Goal: Task Accomplishment & Management: Use online tool/utility

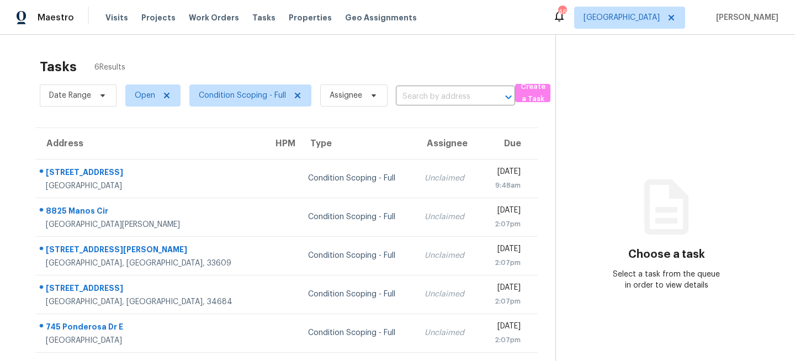
click at [299, 321] on td "Condition Scoping - Full" at bounding box center [357, 333] width 117 height 39
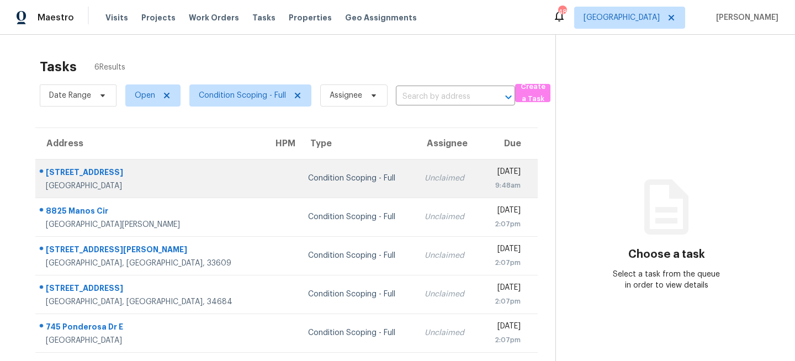
click at [308, 175] on div "Condition Scoping - Full" at bounding box center [357, 178] width 99 height 11
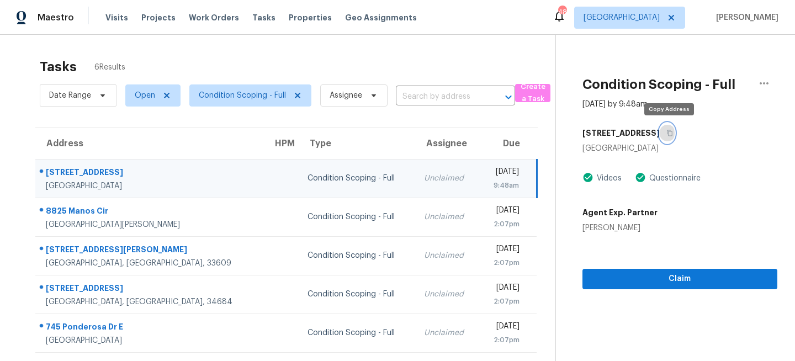
click at [672, 135] on icon "button" at bounding box center [670, 133] width 6 height 6
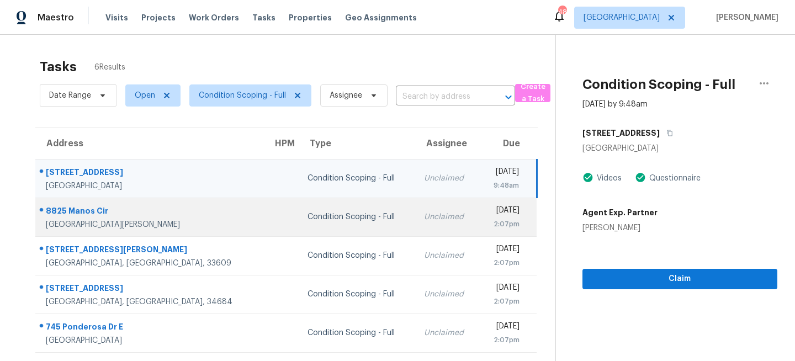
click at [415, 203] on td "Unclaimed" at bounding box center [447, 217] width 64 height 39
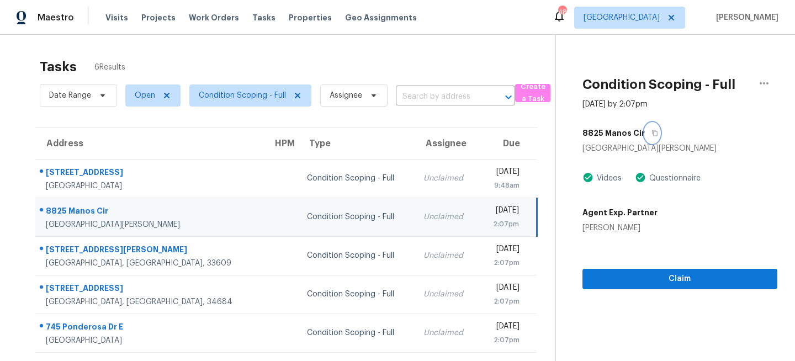
click at [652, 131] on icon "button" at bounding box center [655, 133] width 6 height 6
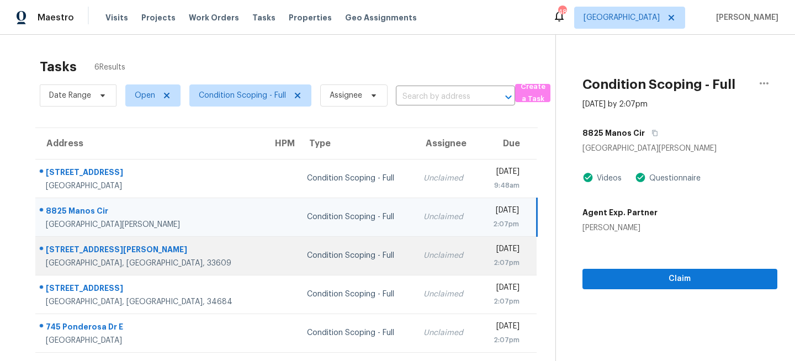
click at [315, 257] on div "Condition Scoping - Full" at bounding box center [356, 255] width 99 height 11
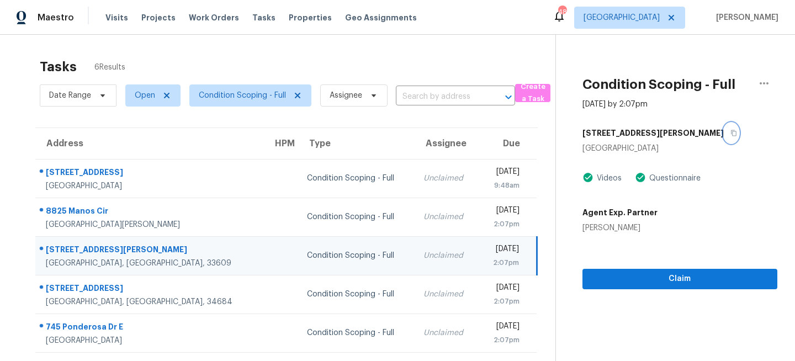
click at [730, 131] on icon "button" at bounding box center [733, 133] width 7 height 7
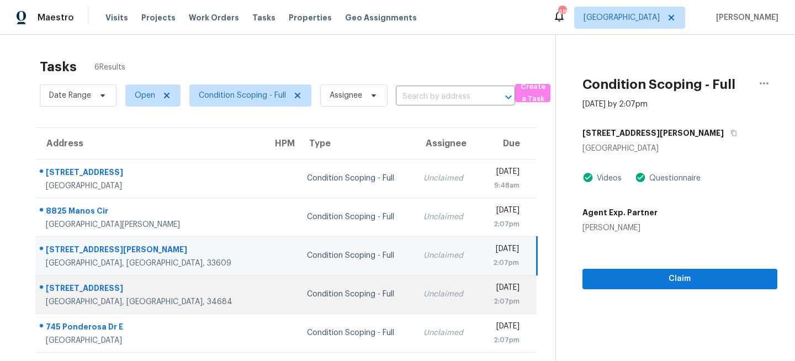
click at [423, 299] on div "Unclaimed" at bounding box center [446, 294] width 46 height 11
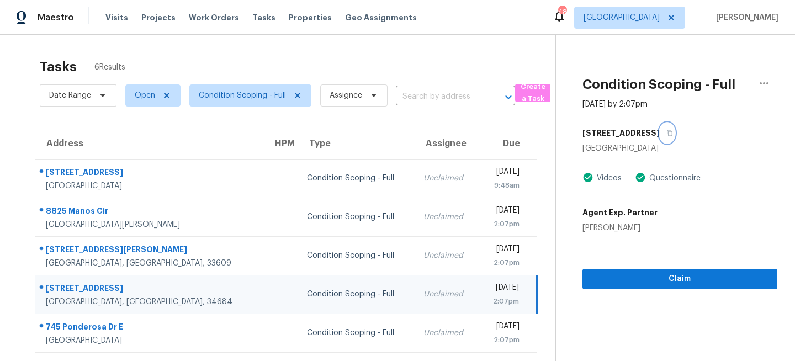
click at [666, 135] on icon "button" at bounding box center [669, 133] width 7 height 7
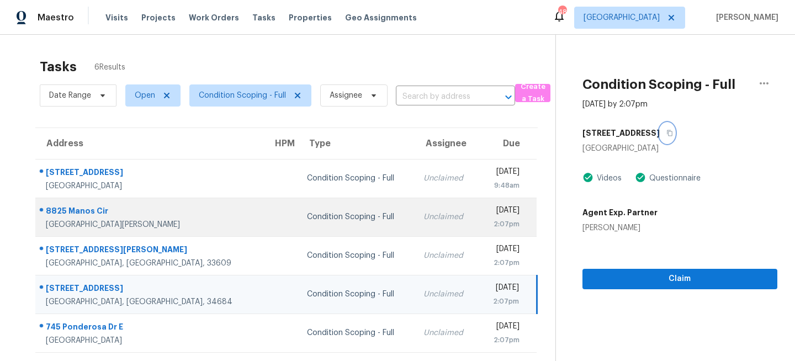
scroll to position [39, 0]
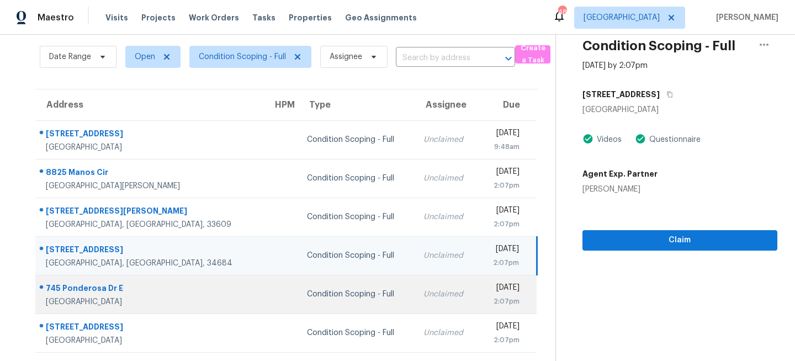
click at [341, 297] on td "Condition Scoping - Full" at bounding box center [356, 294] width 116 height 39
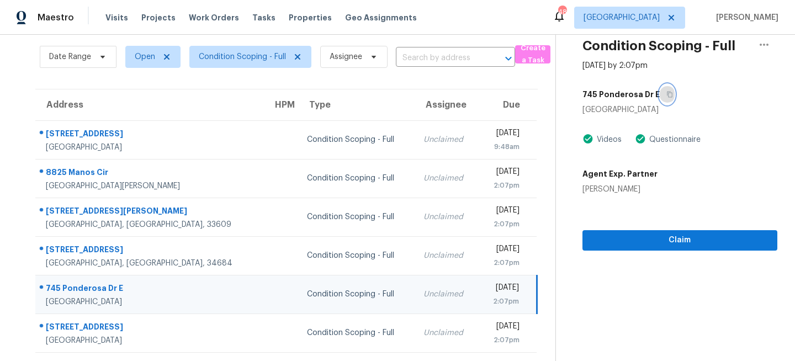
click at [664, 97] on button "button" at bounding box center [667, 94] width 15 height 20
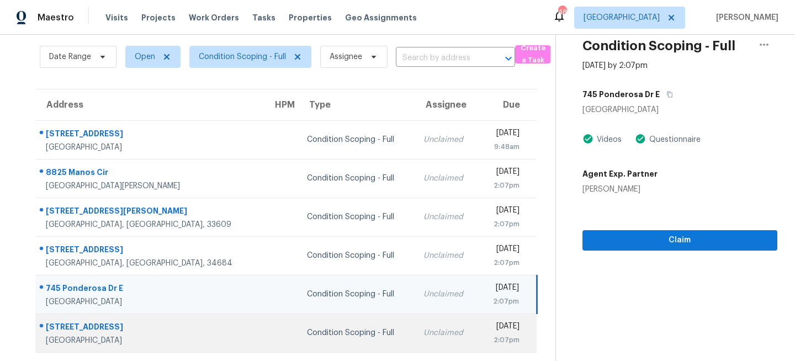
click at [311, 328] on div "Condition Scoping - Full" at bounding box center [356, 332] width 99 height 11
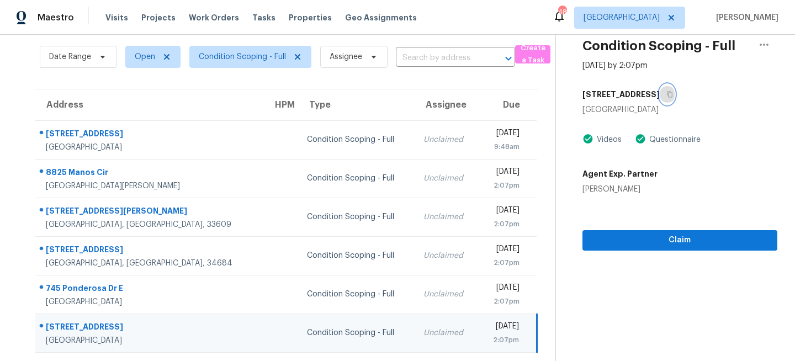
click at [666, 97] on icon "button" at bounding box center [669, 94] width 7 height 7
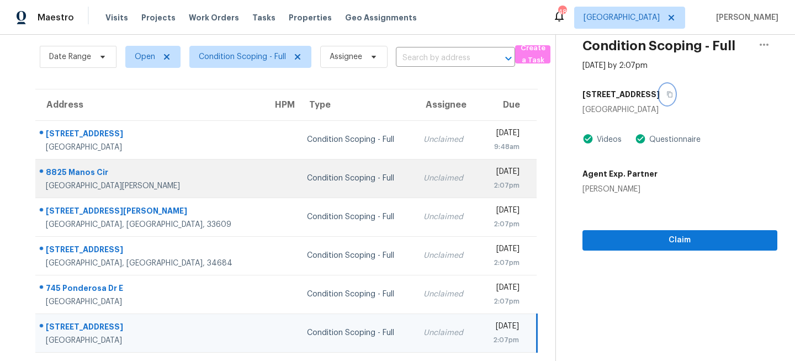
scroll to position [0, 0]
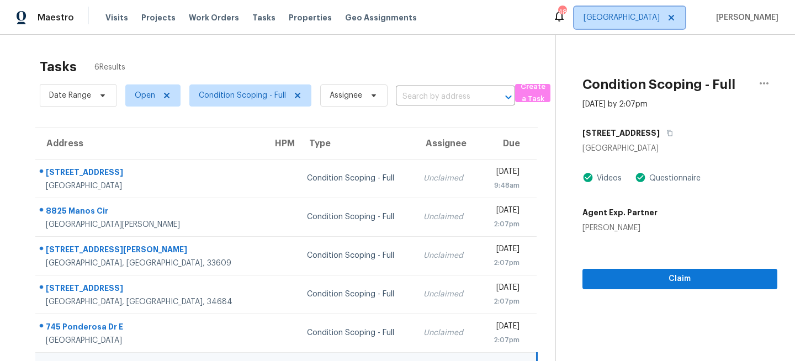
click at [676, 21] on span at bounding box center [670, 17] width 12 height 9
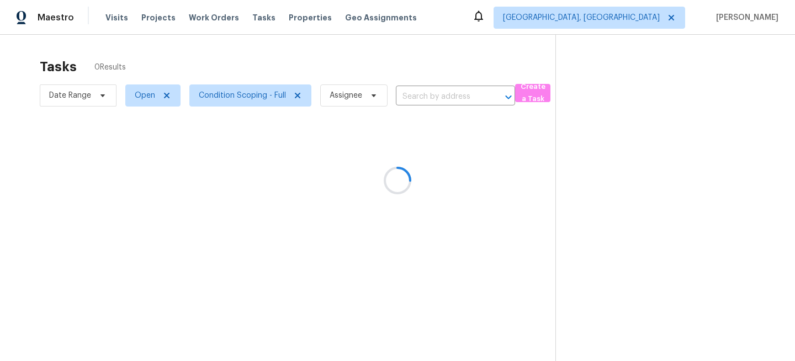
click at [643, 14] on div at bounding box center [397, 180] width 795 height 361
click at [635, 29] on div at bounding box center [397, 180] width 795 height 361
click at [642, 8] on div at bounding box center [397, 180] width 795 height 361
click at [621, 20] on div at bounding box center [397, 180] width 795 height 361
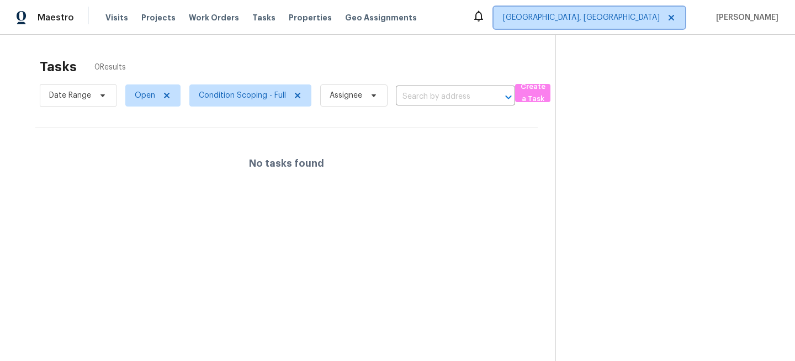
click at [650, 21] on span "[GEOGRAPHIC_DATA], [GEOGRAPHIC_DATA]" at bounding box center [581, 17] width 157 height 11
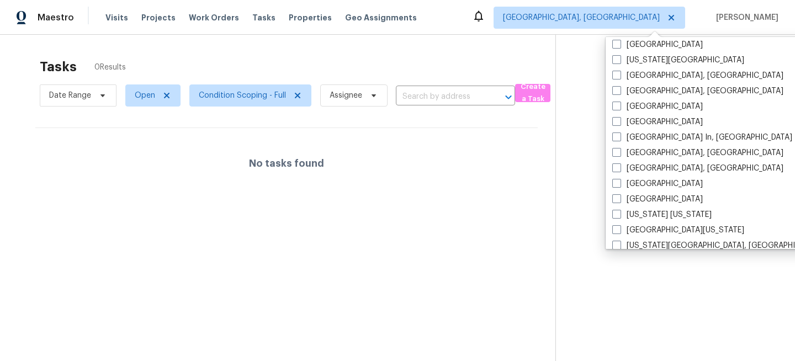
scroll to position [409, 0]
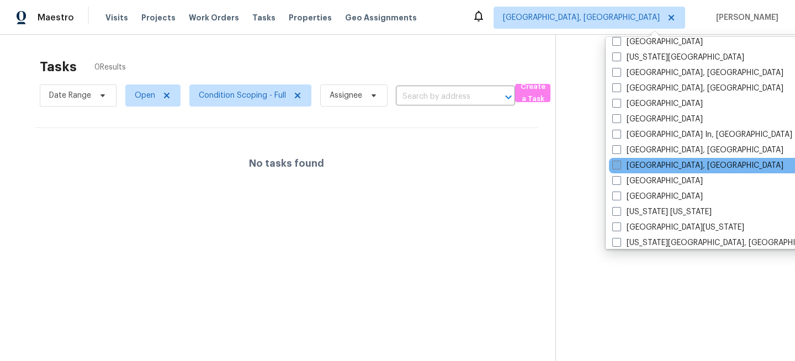
click at [621, 164] on label "[GEOGRAPHIC_DATA], [GEOGRAPHIC_DATA]" at bounding box center [697, 165] width 171 height 11
click at [619, 164] on input "[GEOGRAPHIC_DATA], [GEOGRAPHIC_DATA]" at bounding box center [615, 163] width 7 height 7
checkbox input "true"
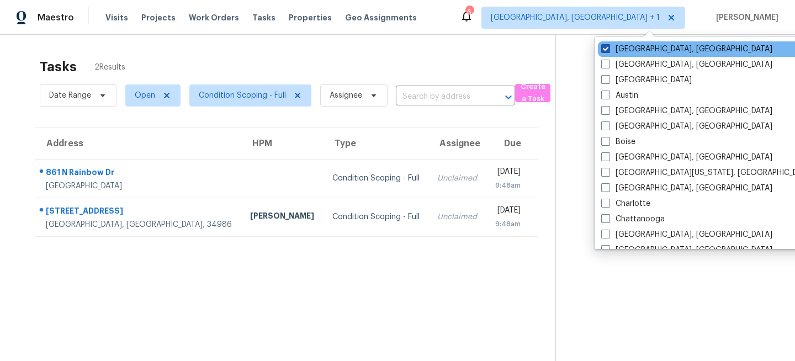
click at [630, 47] on label "[GEOGRAPHIC_DATA], [GEOGRAPHIC_DATA]" at bounding box center [686, 49] width 171 height 11
click at [608, 47] on input "[GEOGRAPHIC_DATA], [GEOGRAPHIC_DATA]" at bounding box center [604, 47] width 7 height 7
checkbox input "false"
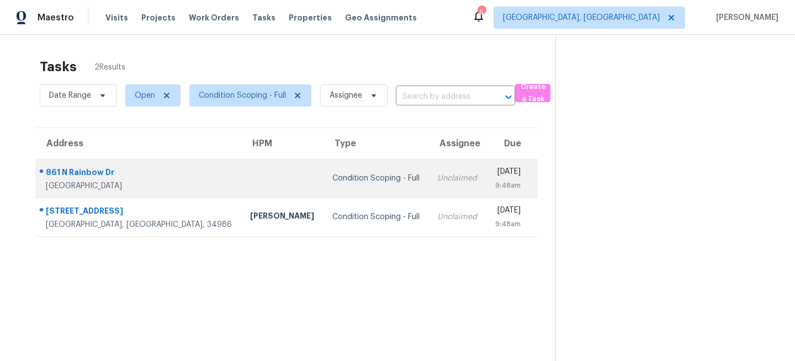
click at [324, 171] on td "Condition Scoping - Full" at bounding box center [376, 178] width 105 height 39
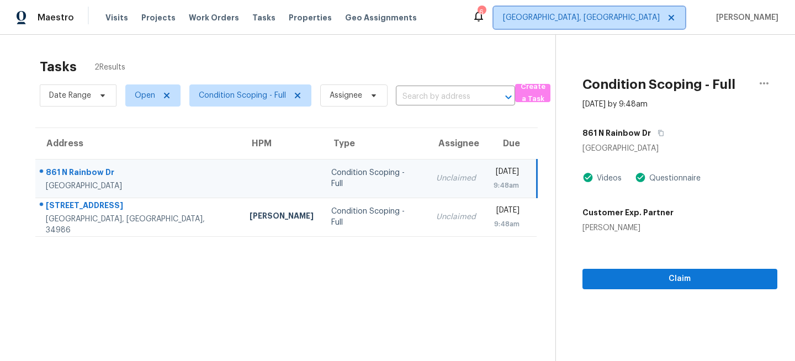
click at [652, 19] on span "[GEOGRAPHIC_DATA], [GEOGRAPHIC_DATA]" at bounding box center [581, 17] width 157 height 11
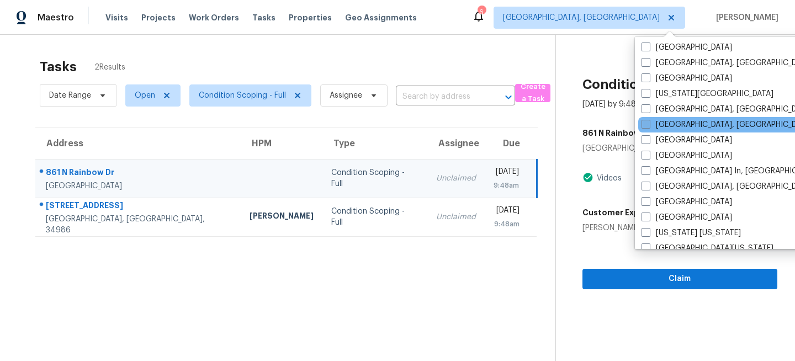
scroll to position [478, 0]
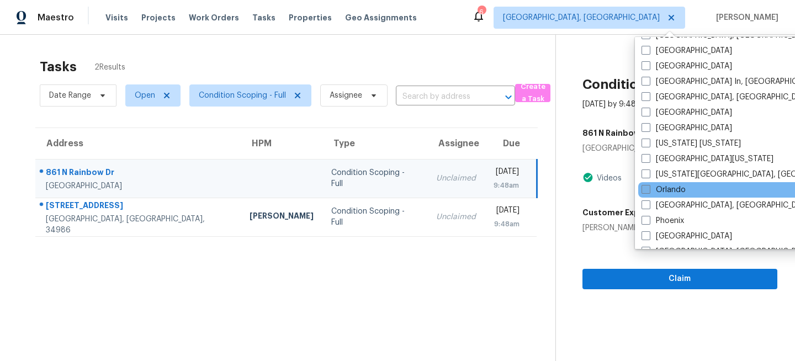
click at [658, 187] on label "Orlando" at bounding box center [664, 189] width 44 height 11
click at [649, 187] on input "Orlando" at bounding box center [645, 187] width 7 height 7
checkbox input "true"
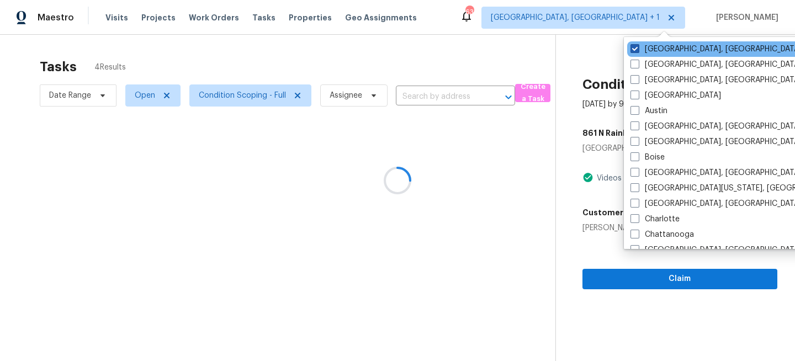
click at [656, 46] on label "[GEOGRAPHIC_DATA], [GEOGRAPHIC_DATA]" at bounding box center [715, 49] width 171 height 11
click at [638, 46] on input "[GEOGRAPHIC_DATA], [GEOGRAPHIC_DATA]" at bounding box center [633, 47] width 7 height 7
checkbox input "false"
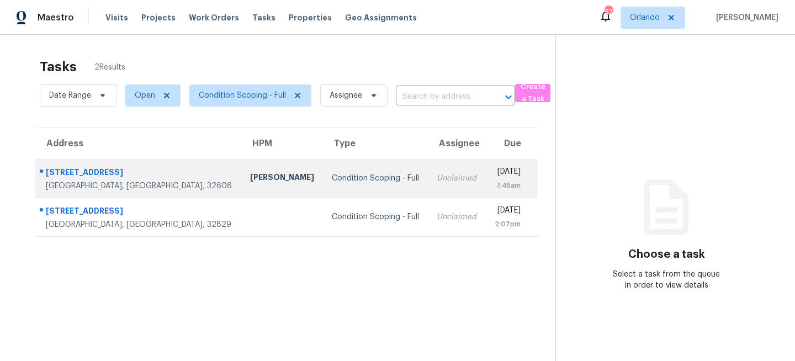
click at [332, 183] on div "Condition Scoping - Full" at bounding box center [375, 178] width 87 height 11
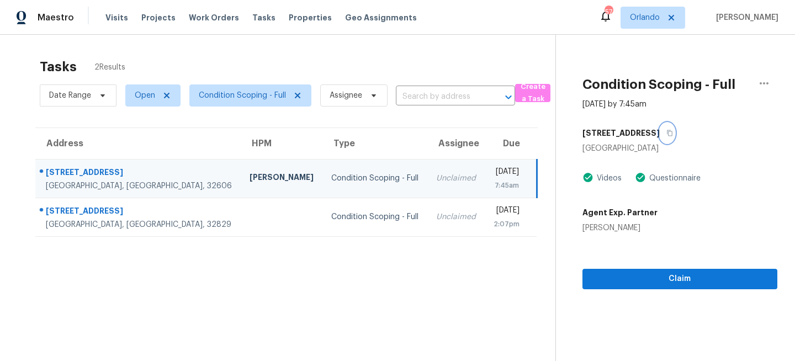
click at [667, 135] on icon "button" at bounding box center [670, 133] width 6 height 6
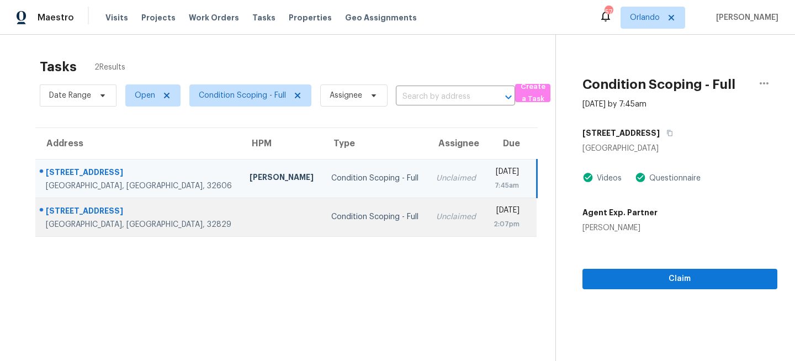
click at [331, 202] on td "Condition Scoping - Full" at bounding box center [374, 217] width 105 height 39
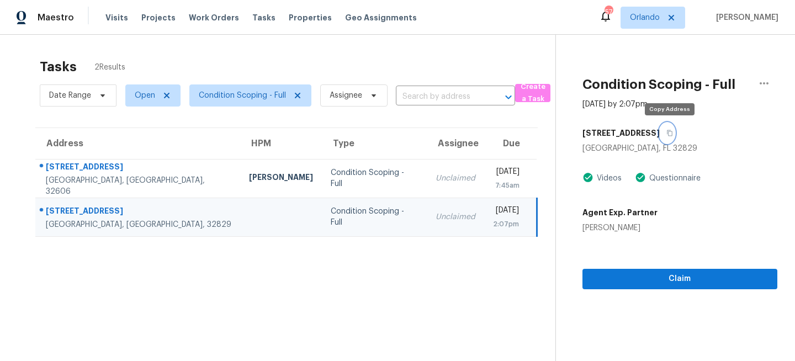
click at [672, 132] on icon "button" at bounding box center [669, 133] width 7 height 7
click at [651, 22] on span "Orlando" at bounding box center [645, 17] width 30 height 11
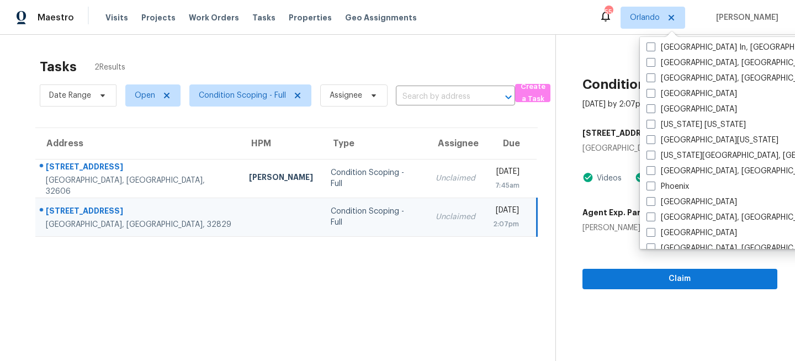
scroll to position [740, 0]
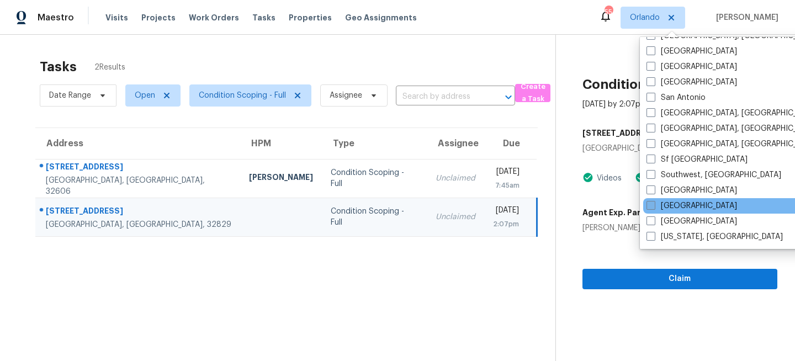
click at [660, 208] on label "[GEOGRAPHIC_DATA]" at bounding box center [691, 205] width 91 height 11
click at [654, 208] on input "[GEOGRAPHIC_DATA]" at bounding box center [649, 203] width 7 height 7
checkbox input "true"
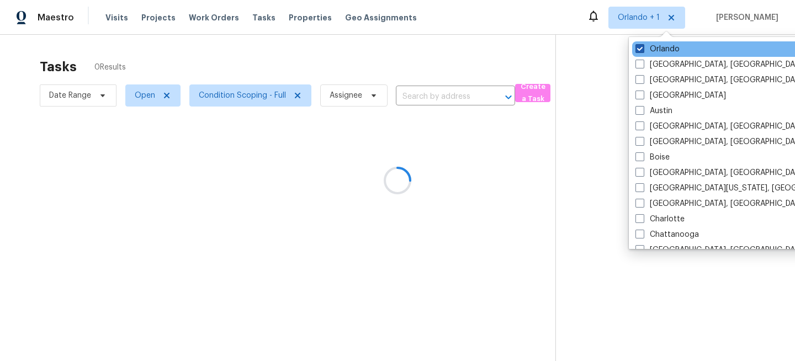
click at [660, 49] on label "Orlando" at bounding box center [657, 49] width 44 height 11
click at [643, 49] on input "Orlando" at bounding box center [638, 47] width 7 height 7
checkbox input "false"
